Goal: Information Seeking & Learning: Learn about a topic

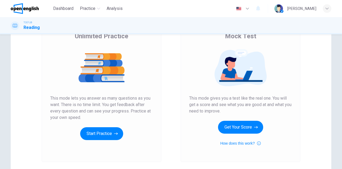
scroll to position [80, 0]
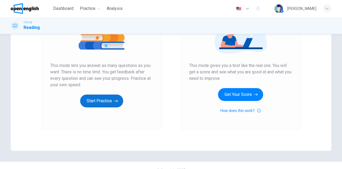
click at [107, 103] on button "Start Practice" at bounding box center [101, 100] width 43 height 13
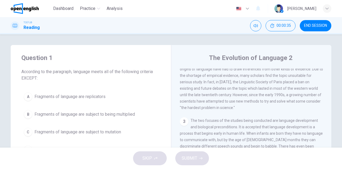
scroll to position [0, 0]
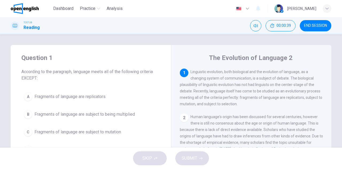
click at [253, 19] on div "TOEFL® Reading 00:00:39 END SESSION" at bounding box center [171, 25] width 342 height 17
click at [253, 27] on button "Mute" at bounding box center [255, 25] width 11 height 11
click at [254, 25] on icon "Unmute" at bounding box center [255, 25] width 4 height 3
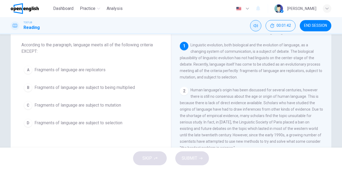
click at [79, 71] on span "Fragments of language are replicators" at bounding box center [69, 70] width 71 height 6
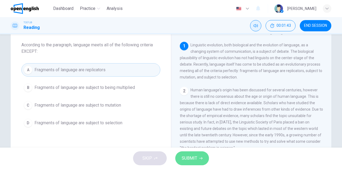
click at [195, 161] on span "SUBMIT" at bounding box center [189, 157] width 15 height 7
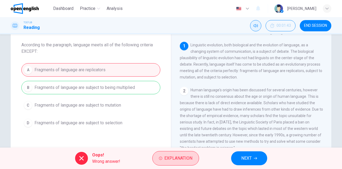
click at [173, 158] on span "Explanation" at bounding box center [178, 157] width 28 height 7
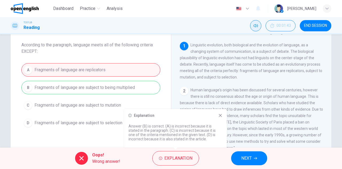
click at [248, 155] on span "NEXT" at bounding box center [246, 157] width 10 height 7
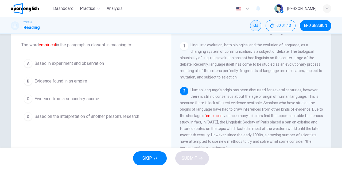
scroll to position [12, 0]
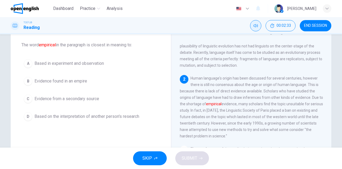
click at [71, 64] on span "Based in experiment and observation" at bounding box center [68, 63] width 69 height 6
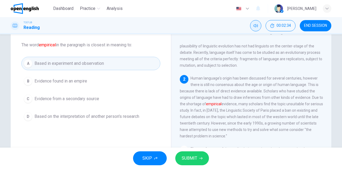
click at [193, 159] on span "SUBMIT" at bounding box center [189, 157] width 15 height 7
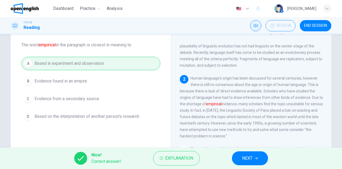
click at [256, 157] on icon "button" at bounding box center [256, 157] width 3 height 3
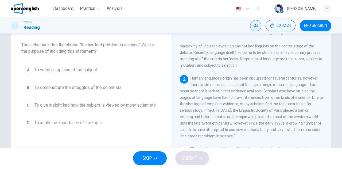
scroll to position [46, 0]
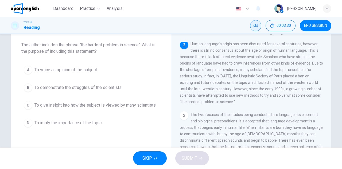
click at [60, 103] on span "To give insight into how the subject is viewed by many scientists" at bounding box center [94, 105] width 121 height 6
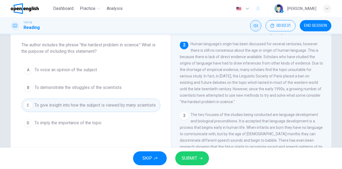
click at [192, 158] on span "SUBMIT" at bounding box center [189, 157] width 15 height 7
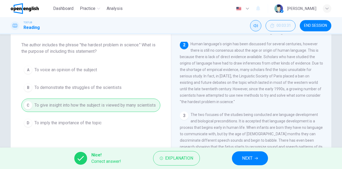
click at [262, 157] on button "NEXT" at bounding box center [250, 158] width 36 height 14
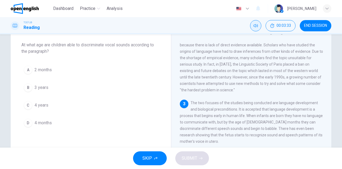
scroll to position [84, 0]
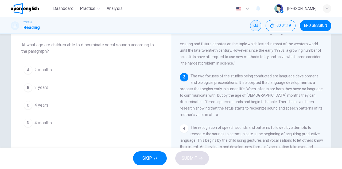
click at [40, 121] on span "4 months" at bounding box center [42, 122] width 17 height 6
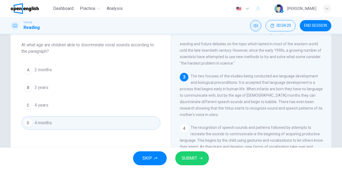
click at [191, 160] on span "SUBMIT" at bounding box center [189, 157] width 15 height 7
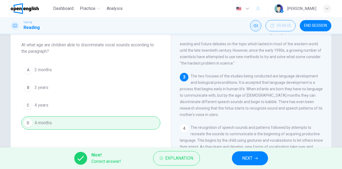
click at [251, 157] on span "NEXT" at bounding box center [247, 157] width 10 height 7
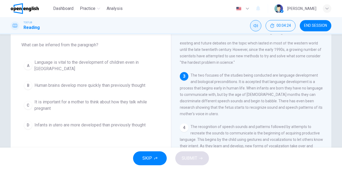
scroll to position [80, 0]
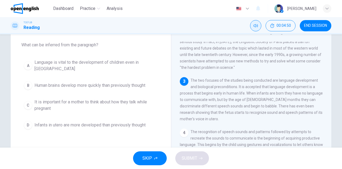
click at [84, 60] on button "A Language is vital to the development of children even in utero" at bounding box center [90, 66] width 139 height 18
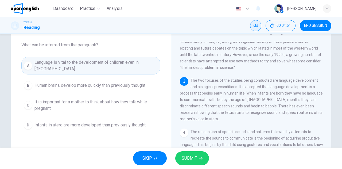
click at [193, 156] on span "SUBMIT" at bounding box center [189, 157] width 15 height 7
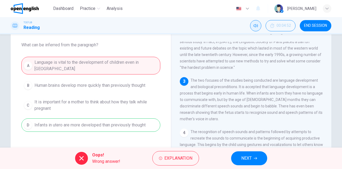
click at [244, 163] on button "NEXT" at bounding box center [249, 158] width 36 height 14
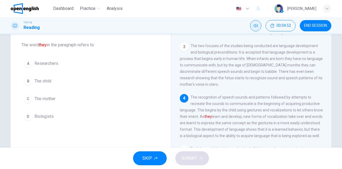
scroll to position [117, 0]
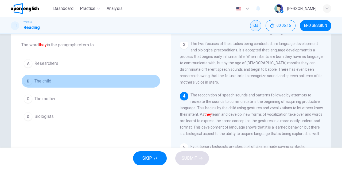
click at [32, 81] on button "B The child" at bounding box center [90, 80] width 139 height 13
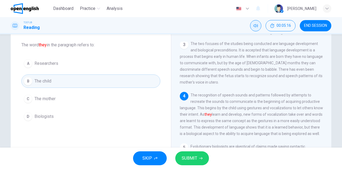
click at [183, 156] on span "SUBMIT" at bounding box center [189, 157] width 15 height 7
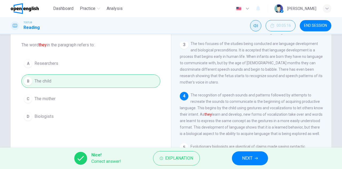
click at [246, 160] on span "NEXT" at bounding box center [247, 157] width 10 height 7
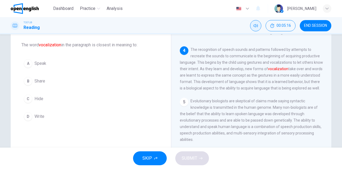
scroll to position [164, 0]
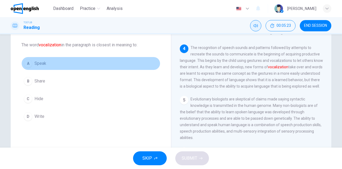
click at [44, 62] on span "Speak" at bounding box center [40, 63] width 12 height 6
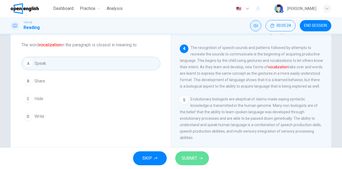
click at [201, 158] on icon "button" at bounding box center [200, 157] width 3 height 3
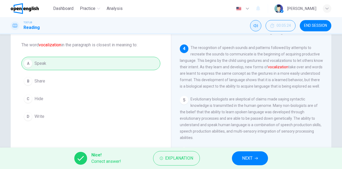
click at [245, 157] on span "NEXT" at bounding box center [247, 157] width 10 height 7
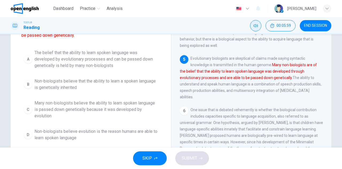
scroll to position [80, 0]
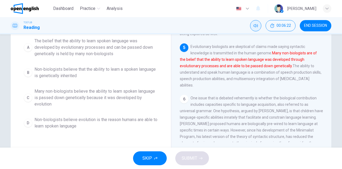
click at [87, 120] on span "Non-biologists believe evolution is the reason humans are able to learn spoken …" at bounding box center [95, 122] width 123 height 13
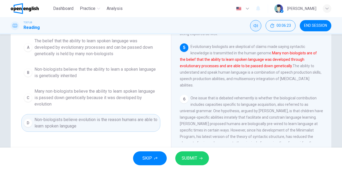
click at [193, 157] on span "SUBMIT" at bounding box center [189, 157] width 15 height 7
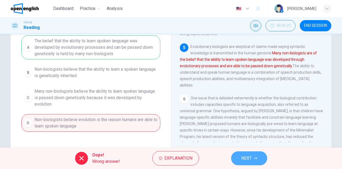
click at [250, 158] on span "NEXT" at bounding box center [246, 157] width 10 height 7
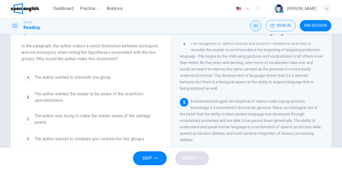
scroll to position [34, 0]
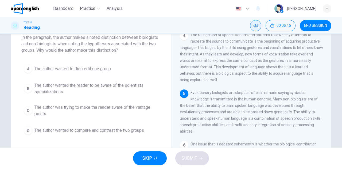
drag, startPoint x: 191, startPoint y: 99, endPoint x: 265, endPoint y: 100, distance: 74.3
click at [265, 100] on span "Evolutionary biologists are skeptical of claims made saying syntactic knowledge…" at bounding box center [251, 111] width 142 height 43
click at [61, 130] on span "The author wanted to compare and contrast the two groups" at bounding box center [89, 130] width 110 height 6
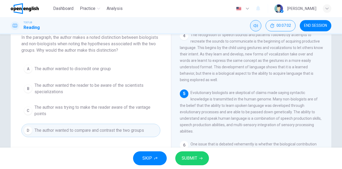
click at [189, 154] on span "SUBMIT" at bounding box center [189, 157] width 15 height 7
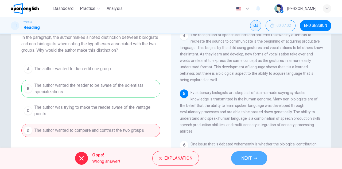
click at [243, 160] on span "NEXT" at bounding box center [246, 157] width 10 height 7
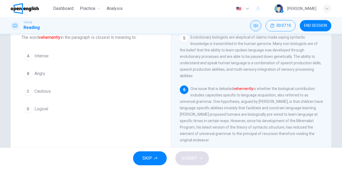
click at [37, 55] on span "Intense" at bounding box center [41, 56] width 14 height 6
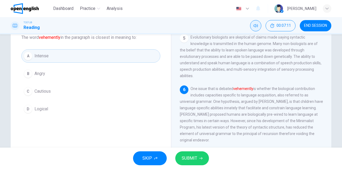
click at [188, 154] on span "SUBMIT" at bounding box center [189, 157] width 15 height 7
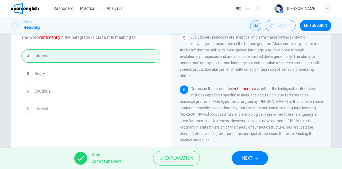
click at [244, 155] on span "NEXT" at bounding box center [247, 157] width 10 height 7
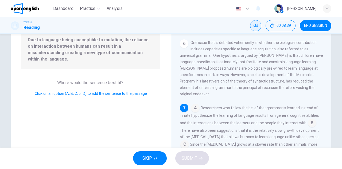
scroll to position [67, 0]
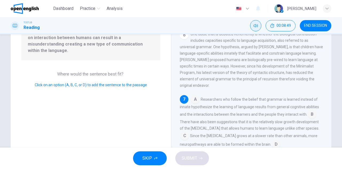
click at [193, 100] on input at bounding box center [195, 99] width 9 height 9
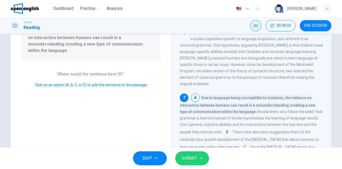
click at [200, 156] on icon "button" at bounding box center [200, 157] width 3 height 3
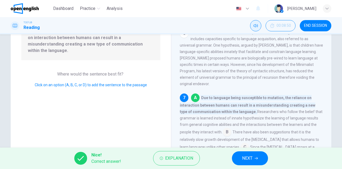
click at [251, 160] on span "NEXT" at bounding box center [247, 157] width 10 height 7
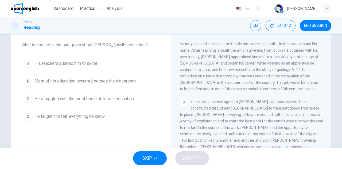
scroll to position [0, 0]
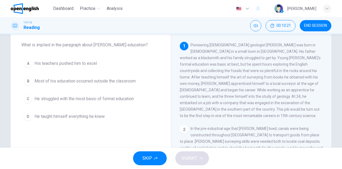
click at [85, 81] on span "Most of his education occurred outside the classroom" at bounding box center [84, 81] width 101 height 6
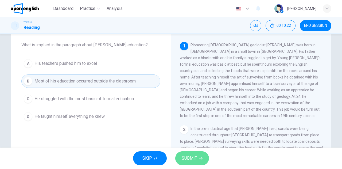
click at [200, 159] on icon "button" at bounding box center [200, 157] width 3 height 3
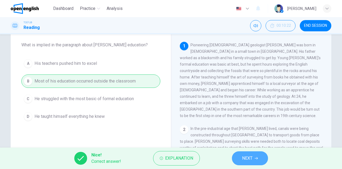
click at [251, 155] on span "NEXT" at bounding box center [247, 157] width 10 height 7
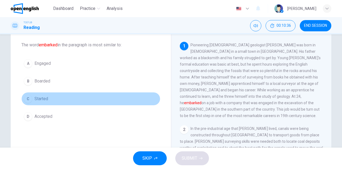
click at [44, 98] on span "Started" at bounding box center [41, 98] width 14 height 6
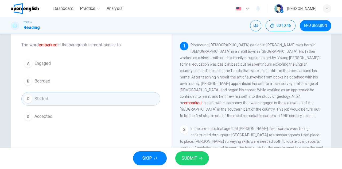
click at [197, 157] on span "SUBMIT" at bounding box center [189, 157] width 15 height 7
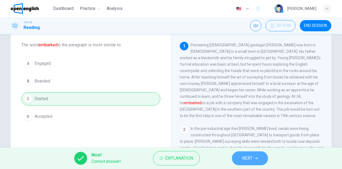
click at [244, 159] on span "NEXT" at bounding box center [247, 157] width 10 height 7
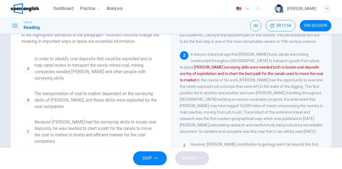
scroll to position [27, 0]
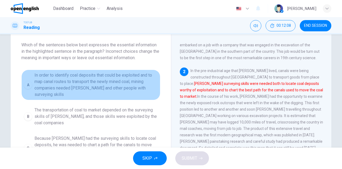
click at [108, 85] on span "In order to identify coal deposits that could be exploited and to map canal rou…" at bounding box center [95, 85] width 123 height 26
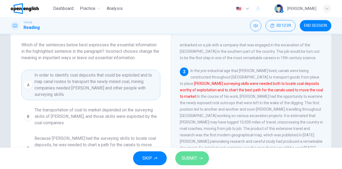
click at [190, 158] on span "SUBMIT" at bounding box center [189, 157] width 15 height 7
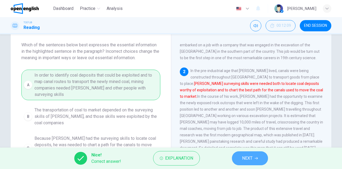
click at [263, 159] on button "NEXT" at bounding box center [250, 158] width 36 height 14
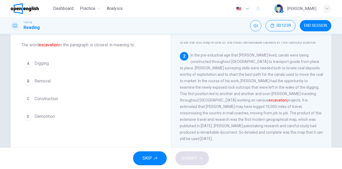
scroll to position [79, 0]
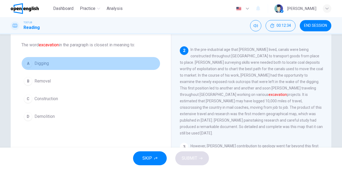
click at [40, 64] on span "Digging" at bounding box center [41, 63] width 14 height 6
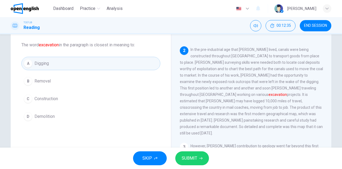
click at [186, 157] on span "SUBMIT" at bounding box center [189, 157] width 15 height 7
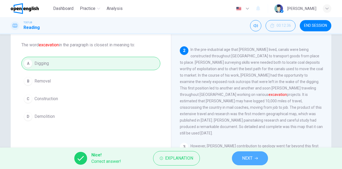
click at [252, 155] on span "NEXT" at bounding box center [247, 157] width 10 height 7
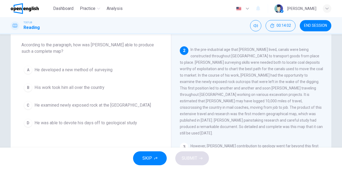
click at [90, 85] on span "His work took him all over the country" at bounding box center [69, 87] width 70 height 6
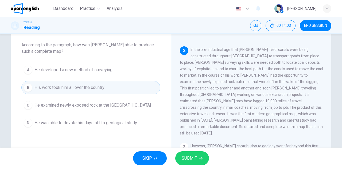
click at [190, 155] on span "SUBMIT" at bounding box center [189, 157] width 15 height 7
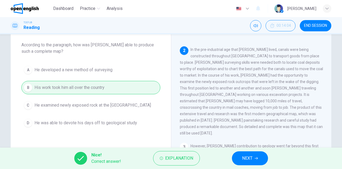
click at [256, 156] on button "NEXT" at bounding box center [250, 158] width 36 height 14
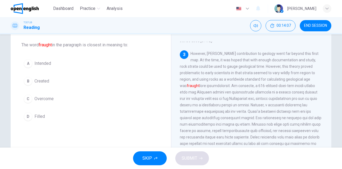
scroll to position [163, 0]
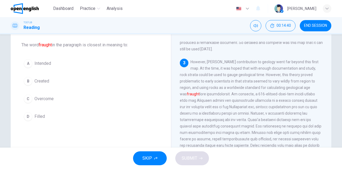
click at [42, 114] on span "Filled" at bounding box center [39, 116] width 10 height 6
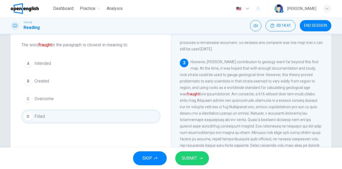
click at [192, 157] on span "SUBMIT" at bounding box center [189, 157] width 15 height 7
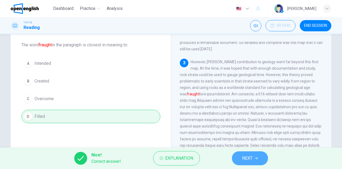
click at [247, 156] on span "NEXT" at bounding box center [247, 157] width 10 height 7
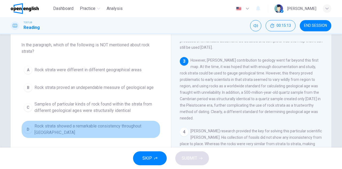
click at [76, 127] on span "Rock strata showed a remarkable consistency throughout England" at bounding box center [95, 129] width 123 height 13
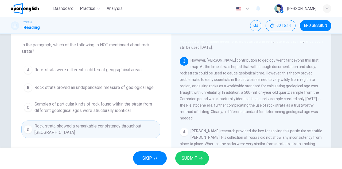
click at [196, 156] on span "SUBMIT" at bounding box center [189, 157] width 15 height 7
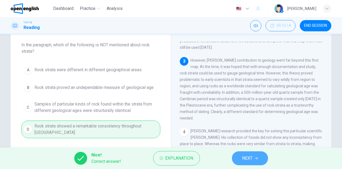
click at [248, 157] on span "NEXT" at bounding box center [247, 157] width 10 height 7
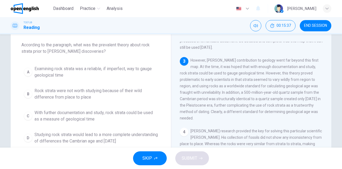
click at [76, 96] on span "Rock strata were not worth studying because of their wild difference from place…" at bounding box center [95, 93] width 123 height 13
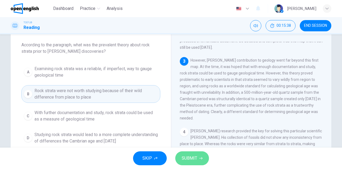
click at [201, 154] on button "SUBMIT" at bounding box center [192, 158] width 34 height 14
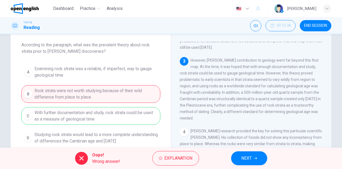
click at [250, 156] on span "NEXT" at bounding box center [246, 157] width 10 height 7
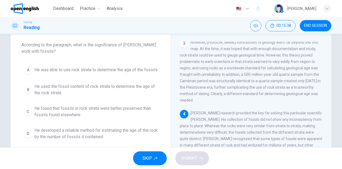
scroll to position [202, 0]
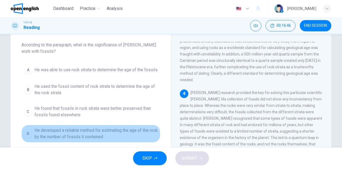
click at [91, 131] on span "He developed a reliable method for estimating the age of the rock by the number…" at bounding box center [95, 133] width 123 height 13
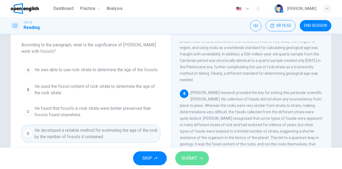
click at [185, 155] on span "SUBMIT" at bounding box center [189, 157] width 15 height 7
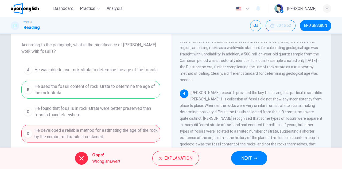
click at [261, 158] on button "NEXT" at bounding box center [249, 158] width 36 height 14
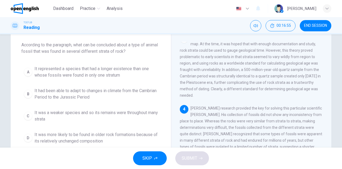
scroll to position [214, 0]
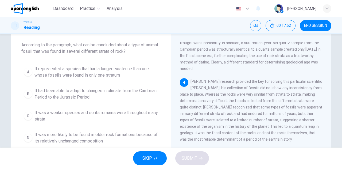
click at [61, 135] on span "It was more likely to be found in older rock formations because of its relative…" at bounding box center [95, 137] width 123 height 13
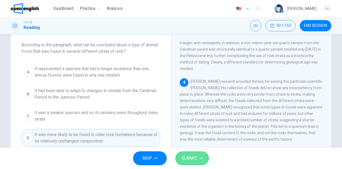
click at [194, 157] on span "SUBMIT" at bounding box center [189, 157] width 15 height 7
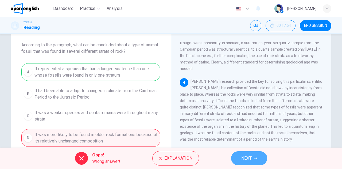
click at [257, 156] on button "NEXT" at bounding box center [249, 158] width 36 height 14
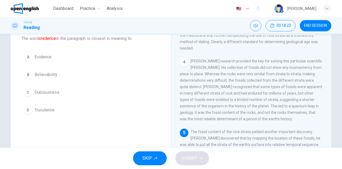
scroll to position [27, 0]
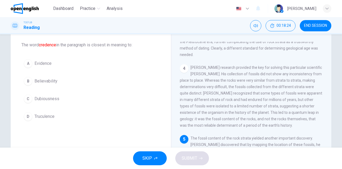
drag, startPoint x: 45, startPoint y: 80, endPoint x: 58, endPoint y: 99, distance: 22.9
click at [45, 80] on span "Believability" at bounding box center [45, 81] width 23 height 6
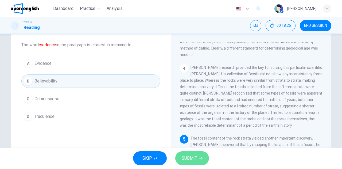
click at [188, 158] on span "SUBMIT" at bounding box center [189, 157] width 15 height 7
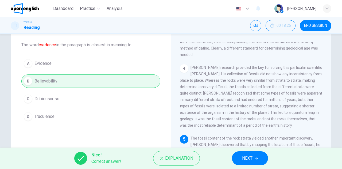
click at [245, 159] on span "NEXT" at bounding box center [247, 157] width 10 height 7
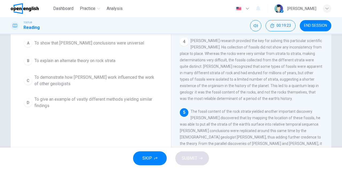
scroll to position [201, 0]
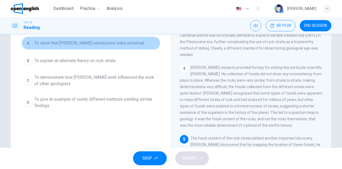
click at [97, 43] on span "To show that Smith's conclusions were universal" at bounding box center [89, 43] width 110 height 6
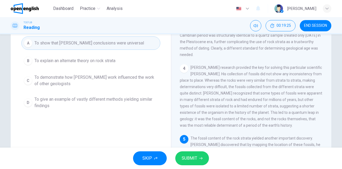
click at [187, 159] on span "SUBMIT" at bounding box center [189, 157] width 15 height 7
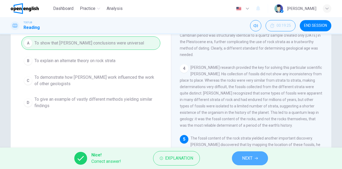
click at [258, 159] on button "NEXT" at bounding box center [250, 158] width 36 height 14
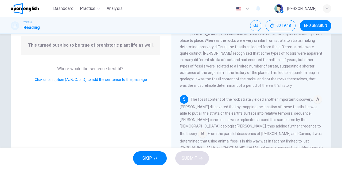
scroll to position [80, 0]
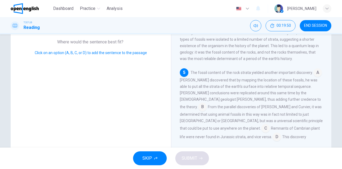
click at [281, 133] on input at bounding box center [276, 137] width 9 height 9
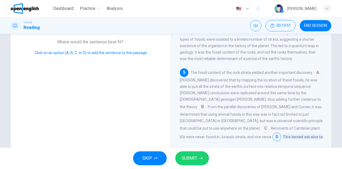
click at [192, 159] on span "SUBMIT" at bounding box center [189, 157] width 15 height 7
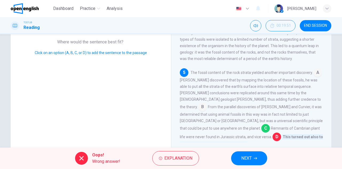
click at [255, 158] on icon "button" at bounding box center [255, 157] width 3 height 3
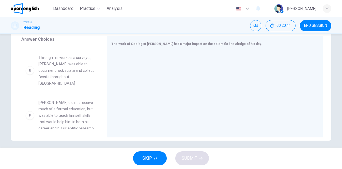
scroll to position [94, 0]
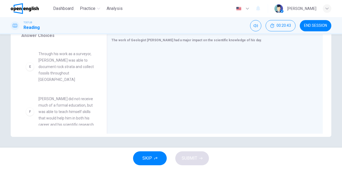
click at [57, 98] on span "Smith did not receive much of a formal education, but was able to teach himself…" at bounding box center [66, 111] width 56 height 32
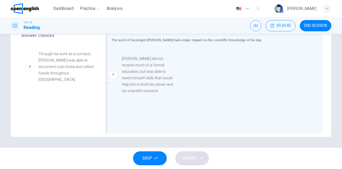
drag, startPoint x: 57, startPoint y: 98, endPoint x: 142, endPoint y: 72, distance: 89.5
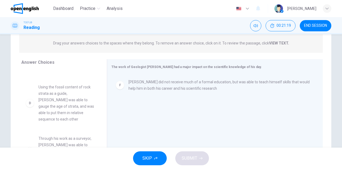
scroll to position [131, 0]
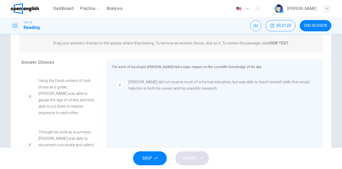
click at [74, 139] on span "Through his work as a surveyor, Smith was able to document rock strata and coll…" at bounding box center [66, 144] width 56 height 32
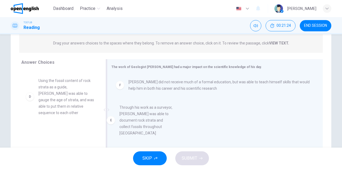
drag, startPoint x: 69, startPoint y: 136, endPoint x: 154, endPoint y: 116, distance: 87.0
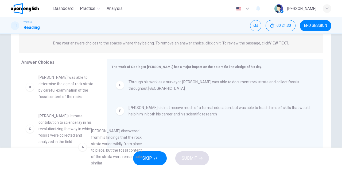
scroll to position [0, 0]
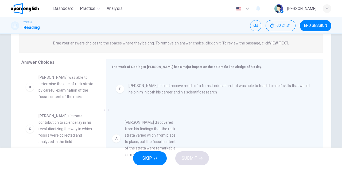
drag, startPoint x: 71, startPoint y: 101, endPoint x: 154, endPoint y: 140, distance: 91.9
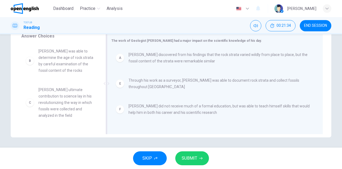
scroll to position [94, 0]
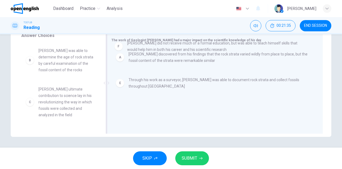
drag, startPoint x: 153, startPoint y: 105, endPoint x: 153, endPoint y: 40, distance: 65.4
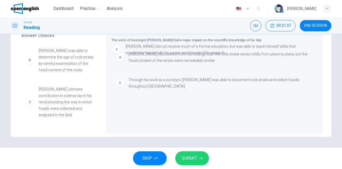
drag, startPoint x: 145, startPoint y: 111, endPoint x: 143, endPoint y: 51, distance: 60.7
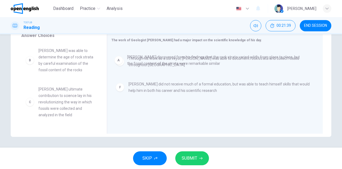
scroll to position [1, 0]
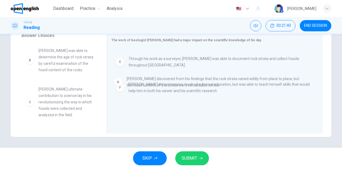
drag, startPoint x: 140, startPoint y: 62, endPoint x: 140, endPoint y: 85, distance: 23.5
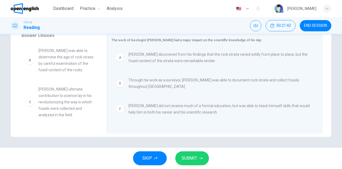
scroll to position [1, 0]
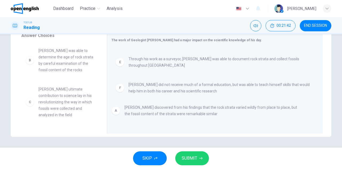
drag, startPoint x: 139, startPoint y: 58, endPoint x: 136, endPoint y: 115, distance: 56.2
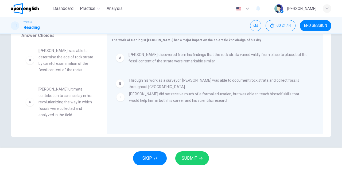
scroll to position [1, 0]
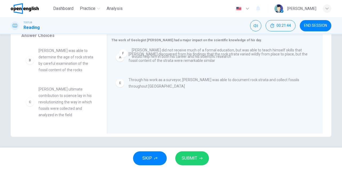
drag, startPoint x: 138, startPoint y: 100, endPoint x: 140, endPoint y: 52, distance: 47.9
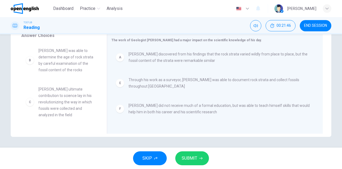
click at [150, 108] on span "Smith did not receive much of a formal education, but was able to teach himself…" at bounding box center [218, 108] width 181 height 13
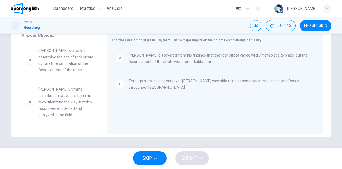
scroll to position [0, 0]
click at [150, 108] on div "A Smith discovered from his findings that the rock strata varied wildly from pl…" at bounding box center [212, 84] width 203 height 72
click at [148, 79] on span "Through his work as a surveyor, Smith was able to document rock strata and coll…" at bounding box center [218, 83] width 181 height 13
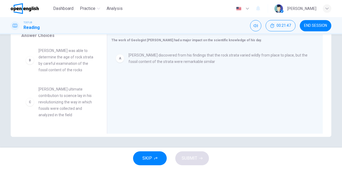
click at [148, 79] on div "A Smith discovered from his findings that the rock strata varied wildly from pl…" at bounding box center [212, 84] width 203 height 72
click at [148, 56] on span "Smith discovered from his findings that the rock strata varied wildly from plac…" at bounding box center [218, 58] width 181 height 13
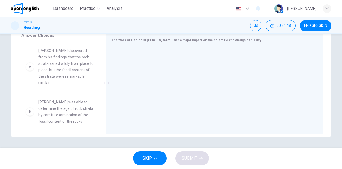
click at [148, 56] on div at bounding box center [212, 84] width 203 height 72
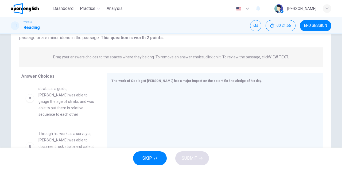
scroll to position [183, 0]
click at [57, 140] on span "Smith did not receive much of a formal education, but was able to teach himself…" at bounding box center [66, 152] width 56 height 32
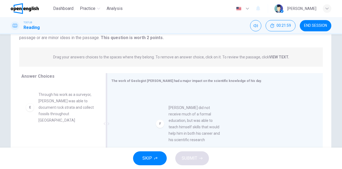
drag, startPoint x: 59, startPoint y: 139, endPoint x: 189, endPoint y: 118, distance: 131.2
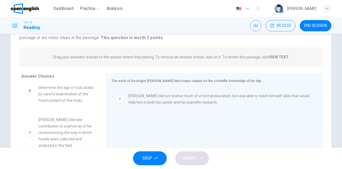
scroll to position [0, 0]
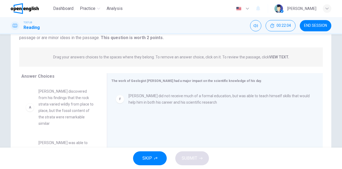
click at [70, 112] on span "Smith discovered from his findings that the rock strata varied wildly from plac…" at bounding box center [66, 107] width 56 height 38
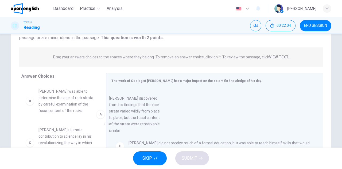
drag, startPoint x: 119, startPoint y: 116, endPoint x: 142, endPoint y: 117, distance: 23.5
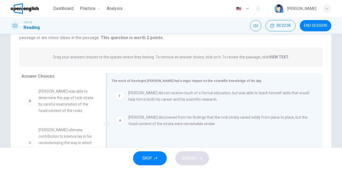
drag, startPoint x: 146, startPoint y: 126, endPoint x: 147, endPoint y: 95, distance: 31.0
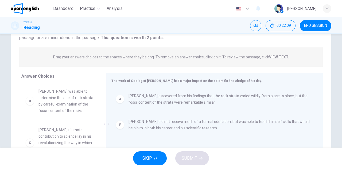
click at [149, 128] on span "Smith did not receive much of a formal education, but was able to teach himself…" at bounding box center [218, 124] width 181 height 13
click at [149, 128] on div "A Smith discovered from his findings that the rock strata varied wildly from pl…" at bounding box center [212, 124] width 203 height 72
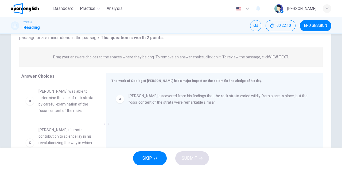
click at [152, 105] on span "Smith discovered from his findings that the rock strata varied wildly from plac…" at bounding box center [218, 98] width 181 height 13
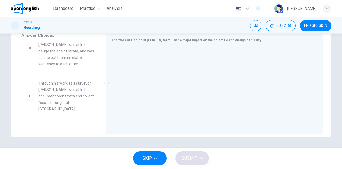
scroll to position [160, 0]
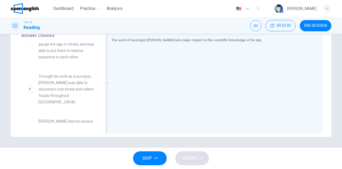
click at [51, 79] on span "Through his work as a surveyor, Smith was able to document rock strata and coll…" at bounding box center [66, 89] width 56 height 32
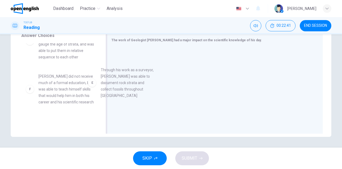
drag, startPoint x: 52, startPoint y: 79, endPoint x: 129, endPoint y: 78, distance: 77.2
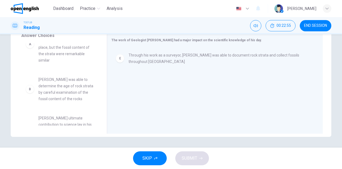
scroll to position [11, 0]
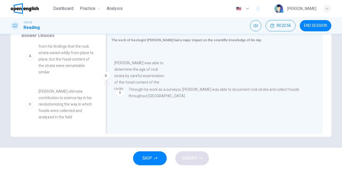
drag, startPoint x: 60, startPoint y: 94, endPoint x: 140, endPoint y: 67, distance: 84.7
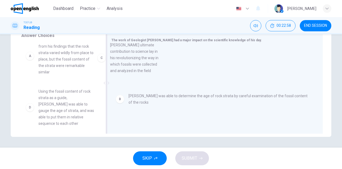
drag, startPoint x: 72, startPoint y: 103, endPoint x: 140, endPoint y: 58, distance: 82.0
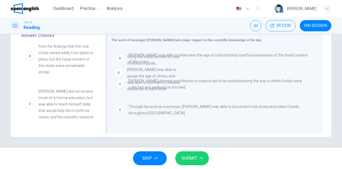
drag, startPoint x: 62, startPoint y: 106, endPoint x: 160, endPoint y: 64, distance: 106.1
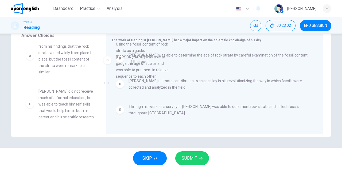
drag, startPoint x: 75, startPoint y: 101, endPoint x: 158, endPoint y: 52, distance: 96.3
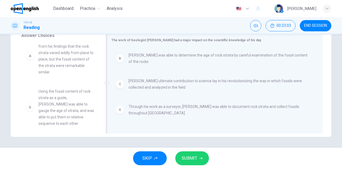
scroll to position [11, 0]
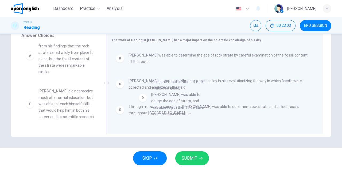
drag, startPoint x: 66, startPoint y: 107, endPoint x: 183, endPoint y: 98, distance: 117.1
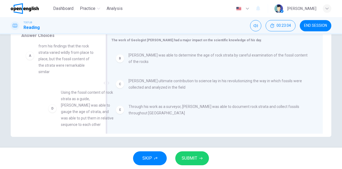
scroll to position [12, 0]
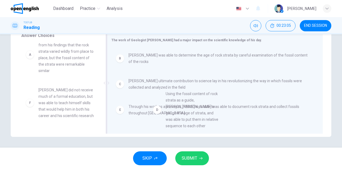
drag, startPoint x: 68, startPoint y: 104, endPoint x: 200, endPoint y: 108, distance: 131.4
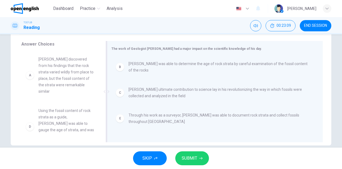
scroll to position [94, 0]
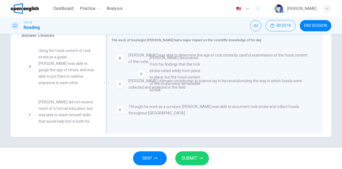
drag, startPoint x: 68, startPoint y: 70, endPoint x: 187, endPoint y: 80, distance: 119.8
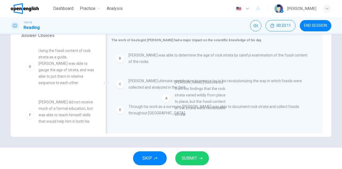
drag, startPoint x: 58, startPoint y: 65, endPoint x: 200, endPoint y: 99, distance: 145.8
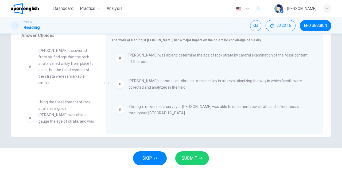
click at [154, 107] on span "Through his work as a surveyor, Smith was able to document rock strata and coll…" at bounding box center [218, 109] width 181 height 13
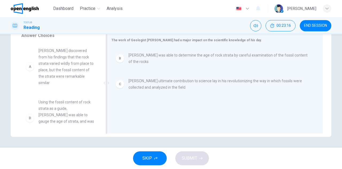
click at [154, 107] on div "B Smith was able to determine the age of rock strata by careful examination of …" at bounding box center [212, 84] width 203 height 72
click at [148, 81] on span "Smith ultimate contribution to science lay in his revolutionizing the way in wh…" at bounding box center [218, 83] width 181 height 13
click at [148, 81] on div "B Smith was able to determine the age of rock strata by careful examination of …" at bounding box center [212, 84] width 203 height 72
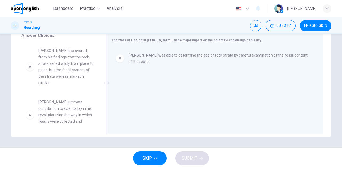
click at [149, 62] on div "B Smith was able to determine the age of rock strata by careful examination of …" at bounding box center [212, 58] width 203 height 21
click at [149, 62] on div at bounding box center [212, 84] width 203 height 72
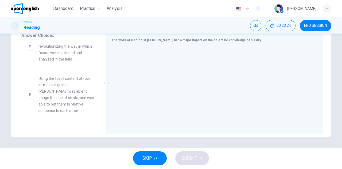
scroll to position [183, 0]
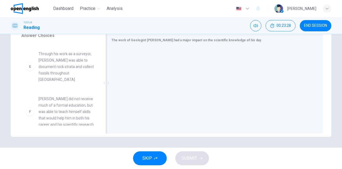
click at [57, 101] on span "Smith did not receive much of a formal education, but was able to teach himself…" at bounding box center [66, 111] width 56 height 32
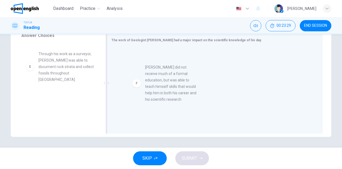
drag, startPoint x: 57, startPoint y: 100, endPoint x: 169, endPoint y: 82, distance: 113.7
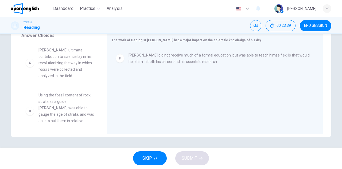
scroll to position [78, 0]
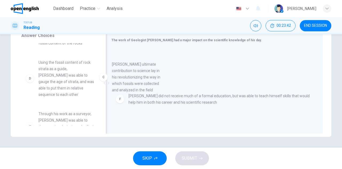
drag, startPoint x: 60, startPoint y: 76, endPoint x: 136, endPoint y: 80, distance: 76.5
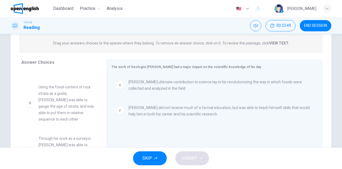
scroll to position [87, 0]
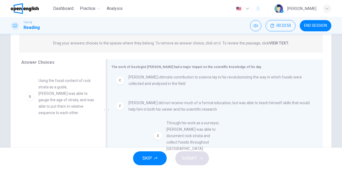
drag, startPoint x: 61, startPoint y: 132, endPoint x: 192, endPoint y: 130, distance: 130.6
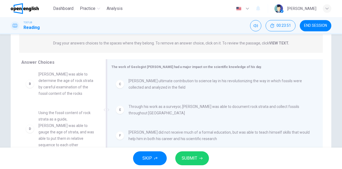
scroll to position [48, 0]
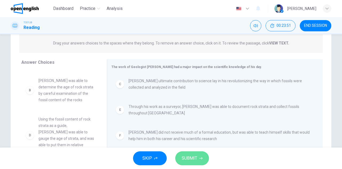
click at [194, 163] on button "SUBMIT" at bounding box center [192, 158] width 34 height 14
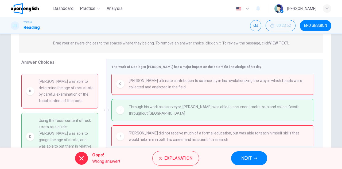
scroll to position [2, 0]
click at [242, 156] on span "NEXT" at bounding box center [246, 157] width 10 height 7
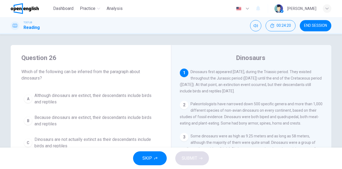
scroll to position [27, 0]
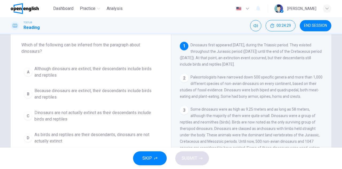
click at [79, 68] on span "Although dinosaurs are extinct, their descendants include birds and reptiles" at bounding box center [95, 71] width 123 height 13
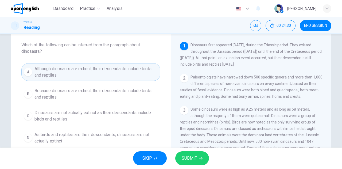
click at [209, 160] on div "SKIP SUBMIT" at bounding box center [171, 157] width 342 height 21
click at [196, 158] on span "SUBMIT" at bounding box center [189, 157] width 15 height 7
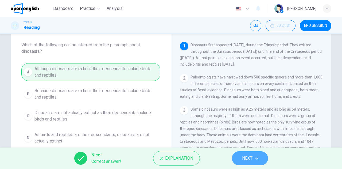
click at [247, 153] on button "NEXT" at bounding box center [250, 158] width 36 height 14
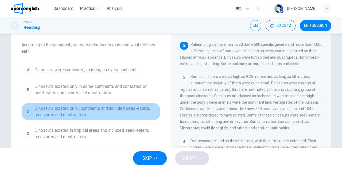
click at [64, 111] on span "Dinosaurs existed on all continents and included seed-eaters, omnivores and mea…" at bounding box center [95, 111] width 123 height 13
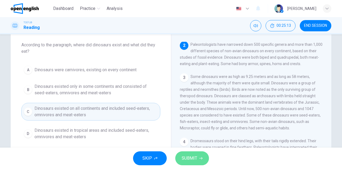
click at [185, 157] on span "SUBMIT" at bounding box center [189, 157] width 15 height 7
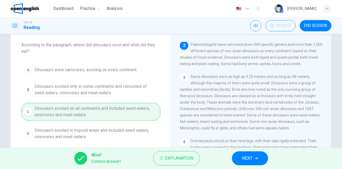
click at [256, 156] on icon "button" at bounding box center [256, 157] width 3 height 3
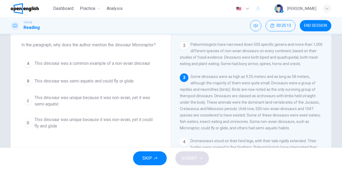
scroll to position [65, 0]
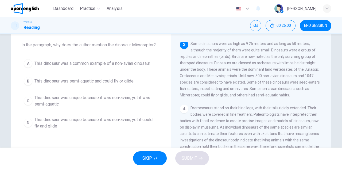
click at [72, 84] on button "B This dinosaur was semi-aquatic and could fly or glide" at bounding box center [90, 80] width 139 height 13
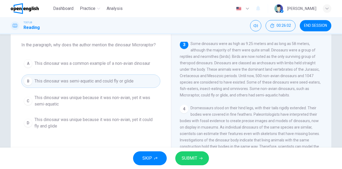
click at [195, 156] on span "SUBMIT" at bounding box center [189, 157] width 15 height 7
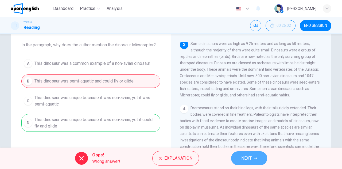
click at [249, 158] on span "NEXT" at bounding box center [246, 157] width 10 height 7
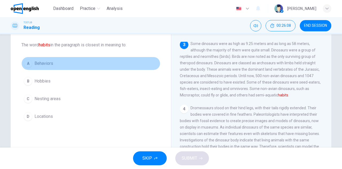
click at [47, 62] on span "Behaviors" at bounding box center [43, 63] width 19 height 6
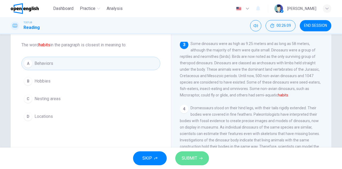
click at [190, 157] on span "SUBMIT" at bounding box center [189, 157] width 15 height 7
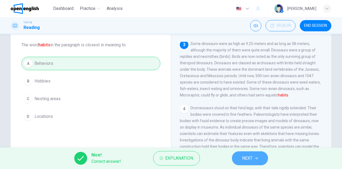
click at [243, 155] on span "NEXT" at bounding box center [247, 157] width 10 height 7
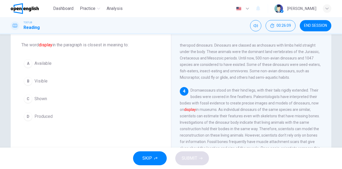
scroll to position [104, 0]
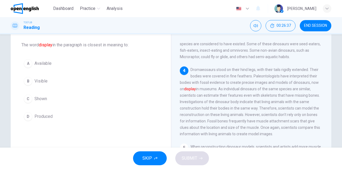
click at [42, 97] on span "Shown" at bounding box center [40, 98] width 13 height 6
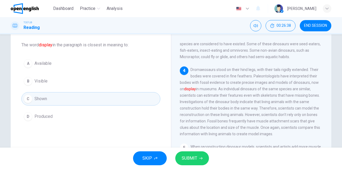
click at [195, 156] on span "SUBMIT" at bounding box center [189, 157] width 15 height 7
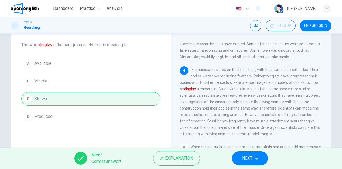
click at [241, 154] on button "NEXT" at bounding box center [250, 158] width 36 height 14
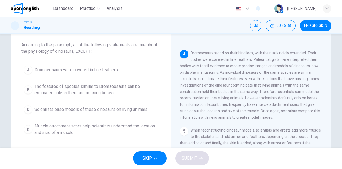
scroll to position [131, 0]
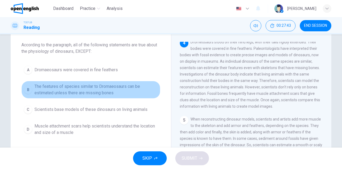
click at [64, 91] on span "The features of species similar to Dromaeosaurs can be estimated unless there a…" at bounding box center [95, 89] width 123 height 13
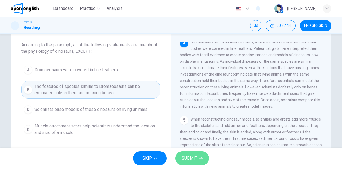
click at [192, 160] on span "SUBMIT" at bounding box center [189, 157] width 15 height 7
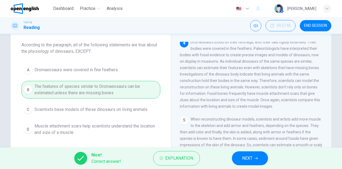
click at [269, 156] on div "Nice! Correct answer! Explanation NEXT" at bounding box center [171, 157] width 342 height 21
click at [260, 156] on button "NEXT" at bounding box center [250, 158] width 36 height 14
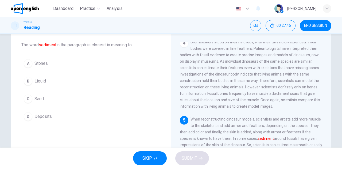
scroll to position [150, 0]
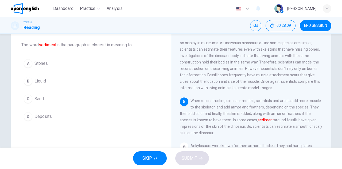
click at [45, 116] on span "Deposits" at bounding box center [42, 116] width 17 height 6
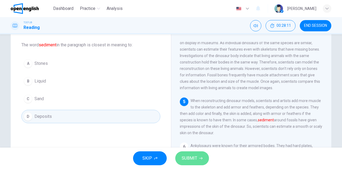
click at [181, 156] on button "SUBMIT" at bounding box center [192, 158] width 34 height 14
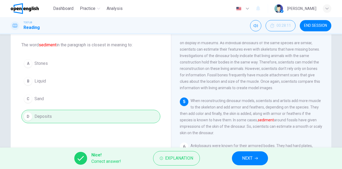
click at [247, 160] on span "NEXT" at bounding box center [247, 157] width 10 height 7
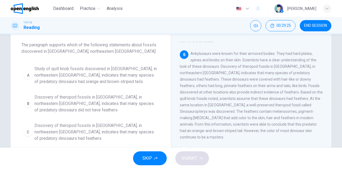
scroll to position [53, 0]
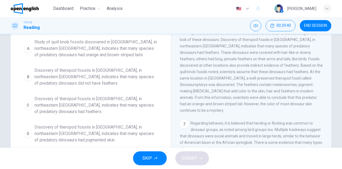
click at [90, 104] on span "Discovery of theropod fossils in Liaoning, in northeastern China, indicates tha…" at bounding box center [95, 104] width 123 height 19
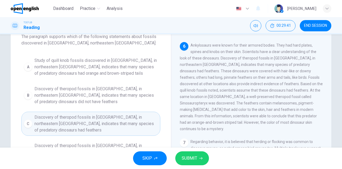
scroll to position [27, 0]
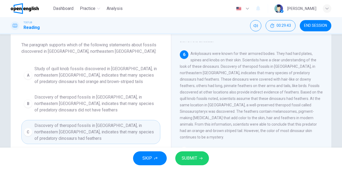
click at [196, 157] on span "SUBMIT" at bounding box center [189, 157] width 15 height 7
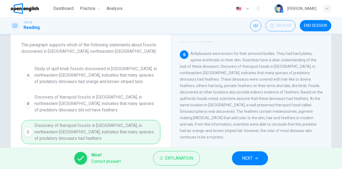
click at [256, 156] on button "NEXT" at bounding box center [250, 158] width 36 height 14
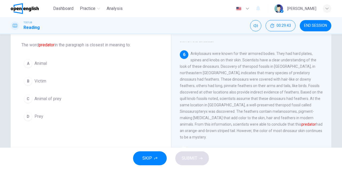
scroll to position [256, 0]
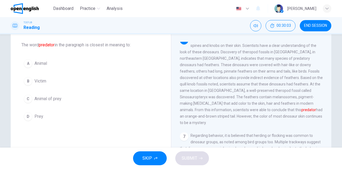
click at [36, 116] on span "Prey" at bounding box center [38, 116] width 9 height 6
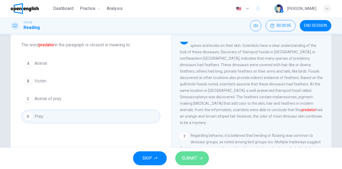
click at [198, 154] on button "SUBMIT" at bounding box center [192, 158] width 34 height 14
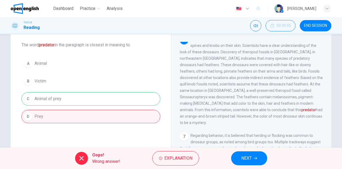
click at [250, 158] on span "NEXT" at bounding box center [246, 157] width 10 height 7
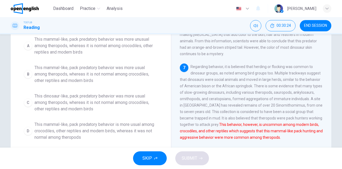
scroll to position [80, 0]
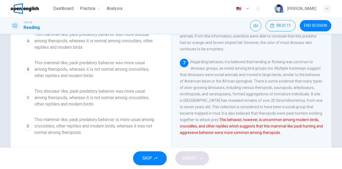
click at [83, 70] on span "This mammal-like, pack predatory behavior was more usual among theropods, where…" at bounding box center [95, 69] width 123 height 19
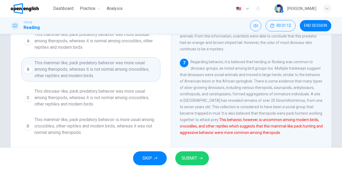
click at [187, 156] on span "SUBMIT" at bounding box center [189, 157] width 15 height 7
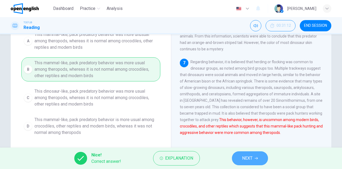
click at [255, 161] on button "NEXT" at bounding box center [250, 158] width 36 height 14
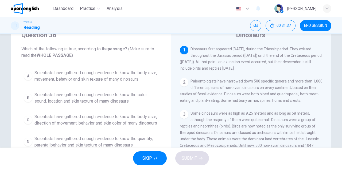
scroll to position [34, 0]
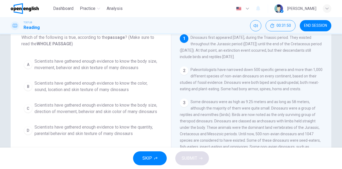
click at [89, 133] on span "Scientists have gathered enough evidence to know the quantity, parental behavio…" at bounding box center [95, 130] width 123 height 13
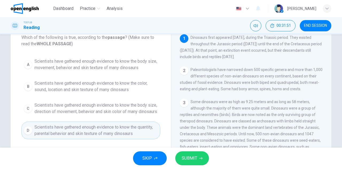
click at [192, 159] on span "SUBMIT" at bounding box center [189, 157] width 15 height 7
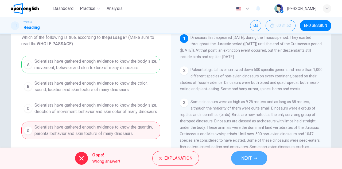
click at [247, 159] on span "NEXT" at bounding box center [246, 157] width 10 height 7
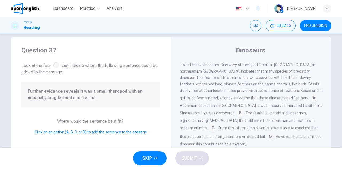
scroll to position [275, 0]
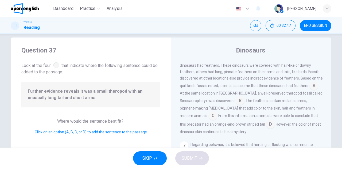
click at [266, 129] on input at bounding box center [270, 124] width 9 height 9
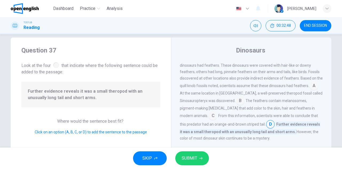
click at [202, 159] on icon "button" at bounding box center [200, 157] width 3 height 3
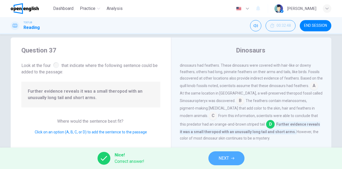
click at [224, 157] on span "NEXT" at bounding box center [223, 157] width 10 height 7
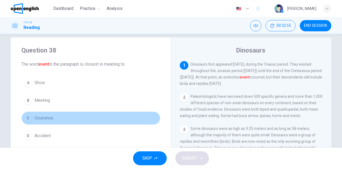
click at [49, 117] on span "Ocurrence" at bounding box center [43, 118] width 19 height 6
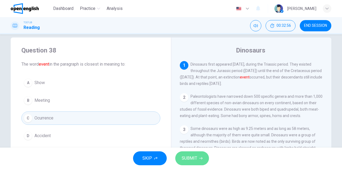
click at [200, 161] on button "SUBMIT" at bounding box center [192, 158] width 34 height 14
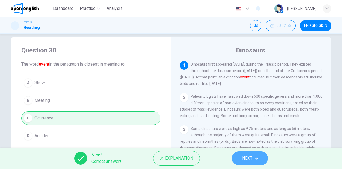
click at [249, 155] on span "NEXT" at bounding box center [247, 157] width 10 height 7
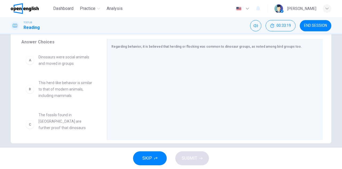
scroll to position [61, 0]
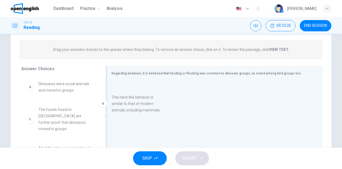
drag, startPoint x: 76, startPoint y: 117, endPoint x: 132, endPoint y: 104, distance: 56.8
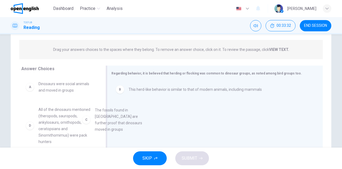
drag, startPoint x: 74, startPoint y: 112, endPoint x: 137, endPoint y: 112, distance: 62.8
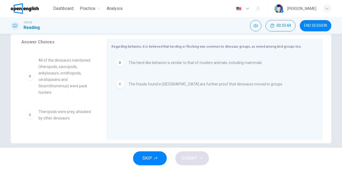
scroll to position [15, 0]
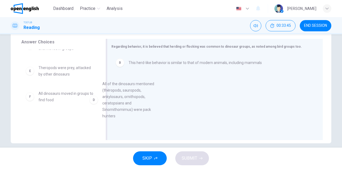
drag, startPoint x: 61, startPoint y: 88, endPoint x: 122, endPoint y: 98, distance: 61.7
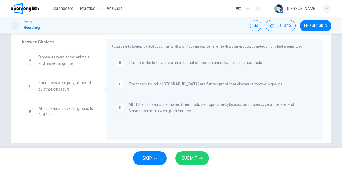
scroll to position [0, 0]
click at [193, 158] on span "SUBMIT" at bounding box center [189, 157] width 15 height 7
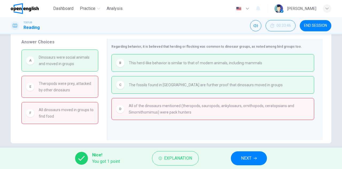
click at [250, 158] on span "NEXT" at bounding box center [246, 157] width 10 height 7
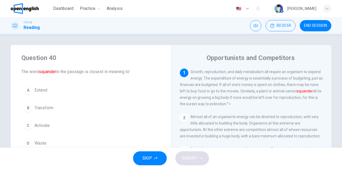
click at [315, 19] on div "TOEFL® Reading 00:33:59 END SESSION" at bounding box center [171, 25] width 342 height 17
click at [313, 24] on span "END SESSION" at bounding box center [315, 26] width 23 height 4
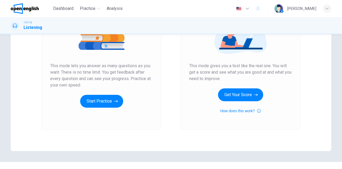
scroll to position [80, 0]
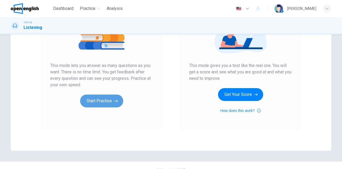
click at [114, 101] on icon "button" at bounding box center [116, 100] width 4 height 5
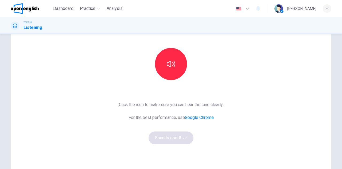
scroll to position [53, 0]
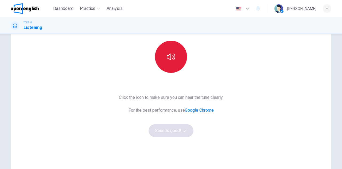
click at [173, 51] on button "button" at bounding box center [171, 57] width 32 height 32
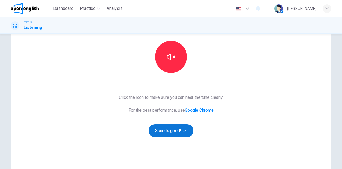
click at [178, 131] on button "Sounds good!" at bounding box center [171, 130] width 45 height 13
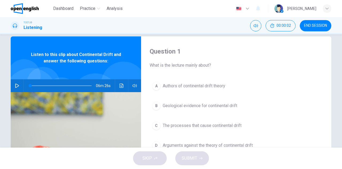
scroll to position [0, 0]
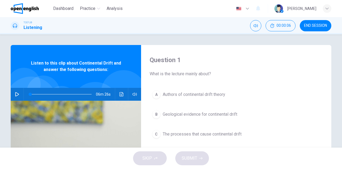
click at [17, 93] on icon "button" at bounding box center [17, 94] width 4 height 4
type input "*"
click at [315, 21] on button "END SESSION" at bounding box center [316, 25] width 32 height 11
